Goal: Transaction & Acquisition: Subscribe to service/newsletter

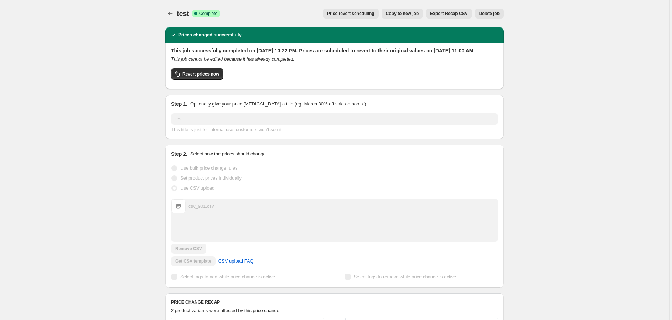
scroll to position [32, 0]
click at [371, 63] on div "This job cannot be edited because it has already completed." at bounding box center [334, 59] width 327 height 7
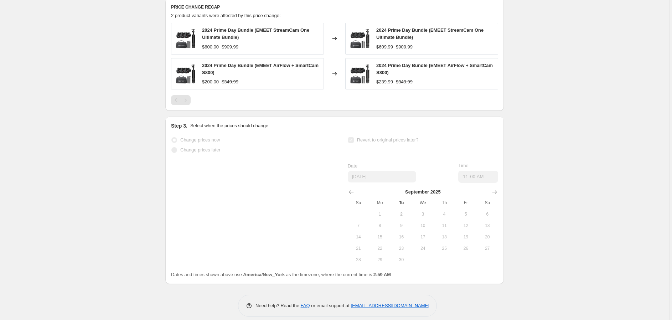
scroll to position [309, 0]
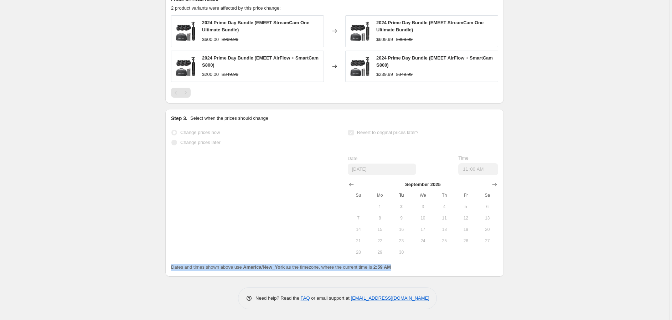
drag, startPoint x: 173, startPoint y: 267, endPoint x: 396, endPoint y: 271, distance: 223.5
click at [396, 271] on div "Dates and times shown above use America/New_York as the timezone, where the cur…" at bounding box center [334, 267] width 327 height 7
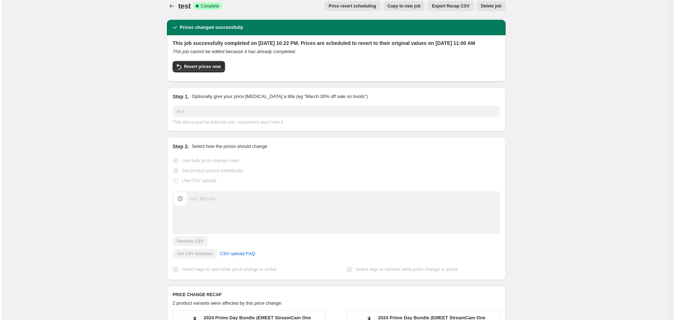
scroll to position [0, 0]
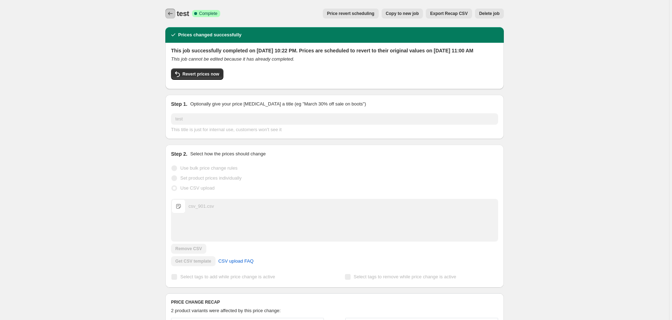
click at [168, 14] on button "Price change jobs" at bounding box center [170, 14] width 10 height 10
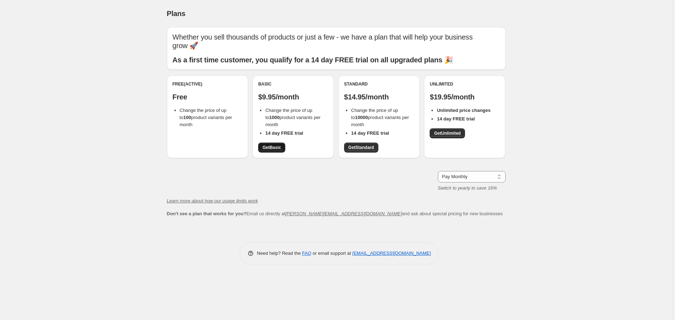
click at [269, 147] on span "Get Basic" at bounding box center [271, 148] width 19 height 6
